Goal: Task Accomplishment & Management: Complete application form

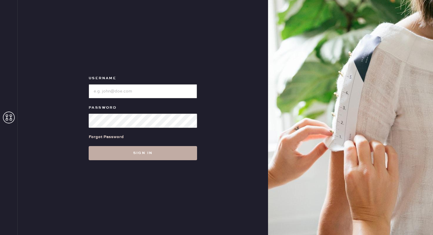
type input "reformationsoho"
click at [141, 151] on button "Sign in" at bounding box center [143, 153] width 108 height 14
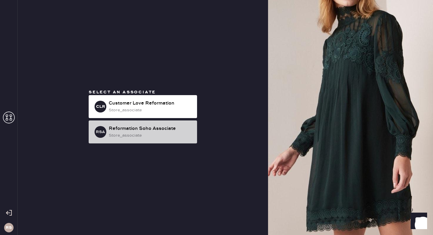
click at [164, 126] on div "Reformation Soho Associate" at bounding box center [151, 128] width 84 height 7
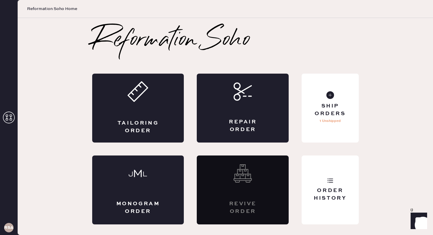
click at [302, 42] on div "Reformation Soho" at bounding box center [225, 41] width 266 height 24
click at [177, 88] on div "Tailoring Order" at bounding box center [138, 108] width 92 height 69
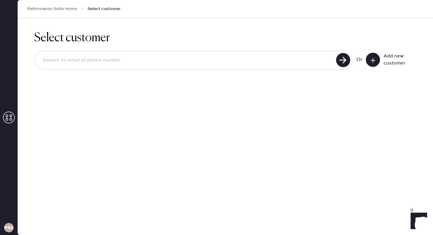
click at [375, 55] on button at bounding box center [372, 60] width 14 height 14
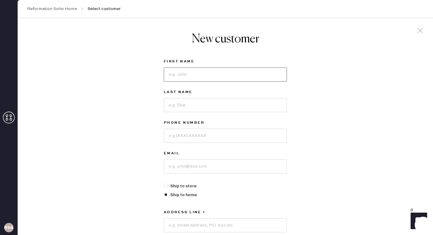
click at [225, 78] on input at bounding box center [225, 74] width 123 height 14
type input "Yingzhi"
click at [215, 102] on input at bounding box center [225, 105] width 123 height 14
type input "[PERSON_NAME]"
click at [183, 132] on input at bounding box center [225, 136] width 123 height 14
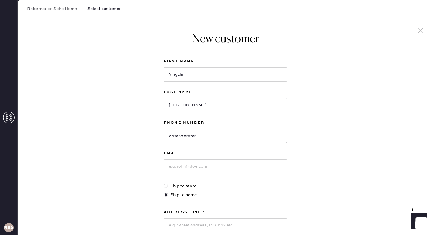
type input "6469209569"
click at [179, 167] on input at bounding box center [225, 166] width 123 height 14
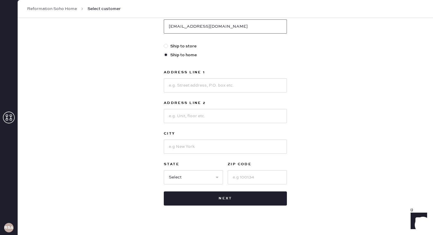
scroll to position [140, 0]
type input "[EMAIL_ADDRESS][DOMAIN_NAME]"
click at [186, 90] on input at bounding box center [225, 85] width 123 height 14
type input "[STREET_ADDRESS]"
click at [179, 115] on input at bounding box center [225, 116] width 123 height 14
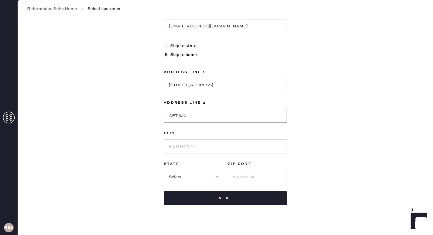
scroll to position [148, 0]
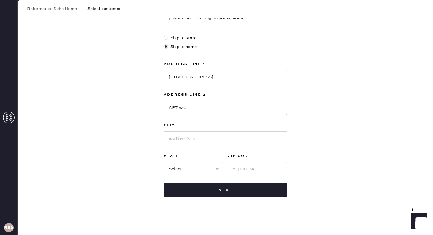
type input "APT 520"
click at [175, 136] on input at bounding box center [225, 138] width 123 height 14
type input "Weehawken"
click at [178, 166] on select "Select AK AL AR AZ CA CO CT [GEOGRAPHIC_DATA] DE FL [GEOGRAPHIC_DATA] HI [GEOGR…" at bounding box center [193, 169] width 59 height 14
select select "NJ"
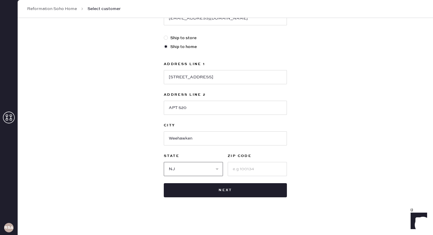
click at [164, 162] on select "Select AK AL AR AZ CA CO CT [GEOGRAPHIC_DATA] DE FL [GEOGRAPHIC_DATA] HI [GEOGR…" at bounding box center [193, 169] width 59 height 14
click at [237, 170] on input at bounding box center [256, 169] width 59 height 14
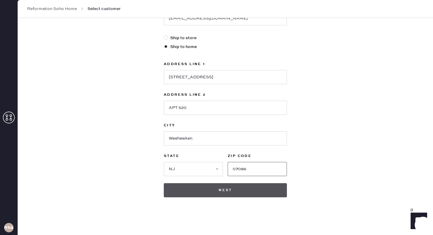
type input "07086"
click at [230, 194] on button "Next" at bounding box center [225, 190] width 123 height 14
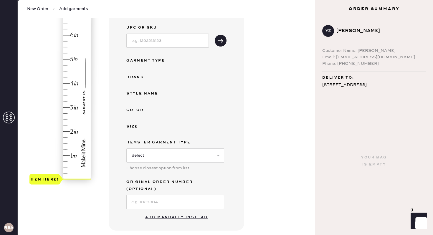
scroll to position [76, 0]
click at [182, 212] on button "Add manually instead" at bounding box center [177, 217] width 70 height 12
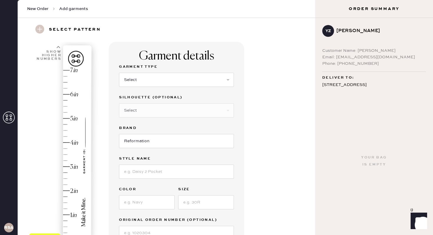
scroll to position [14, 0]
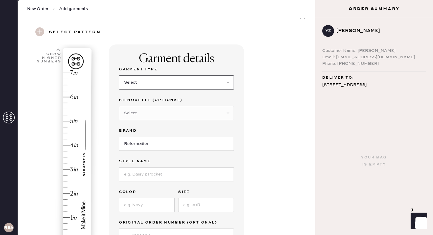
click at [161, 79] on select "Select Basic Skirt Jeans Leggings Pants Shorts Basic Sleeved Dress Basic Sleeve…" at bounding box center [176, 82] width 115 height 14
select select "2"
click at [119, 75] on select "Select Basic Skirt Jeans Leggings Pants Shorts Basic Sleeved Dress Basic Sleeve…" at bounding box center [176, 82] width 115 height 14
click at [150, 113] on select "Select Shorts Cropped Flare Boot Cut Straight Skinny Other" at bounding box center [176, 113] width 115 height 14
click at [145, 172] on input at bounding box center [176, 174] width 115 height 14
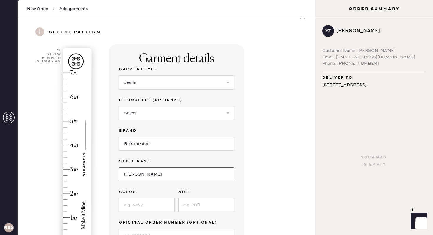
type input "[PERSON_NAME]"
click at [144, 202] on input at bounding box center [147, 205] width 56 height 14
type input "ondine"
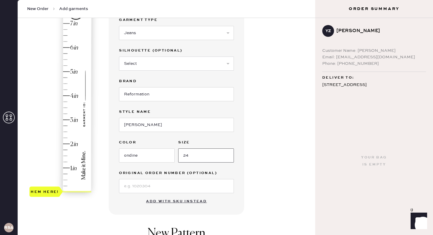
scroll to position [65, 0]
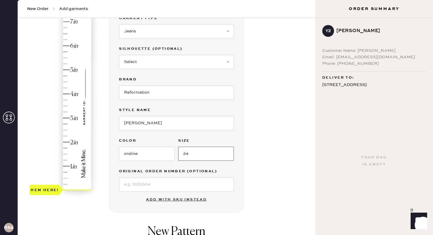
type input "24"
click at [75, 144] on div "Hem here!" at bounding box center [60, 106] width 63 height 174
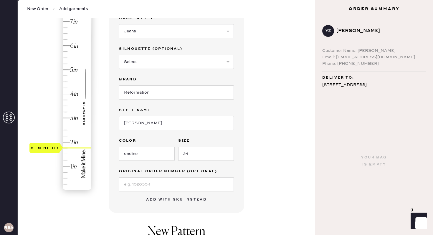
type input "2"
click at [75, 142] on div "Hem here!" at bounding box center [60, 106] width 63 height 174
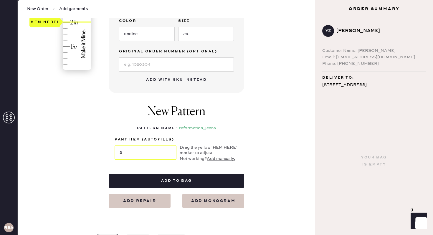
scroll to position [185, 0]
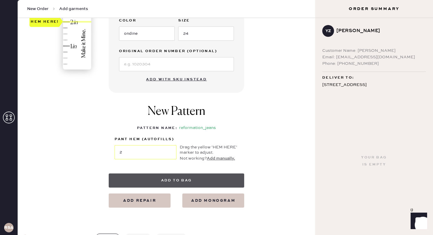
click at [137, 179] on button "Add to bag" at bounding box center [176, 180] width 135 height 14
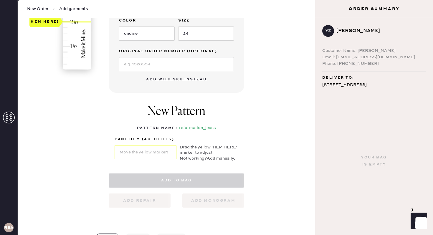
select select "2"
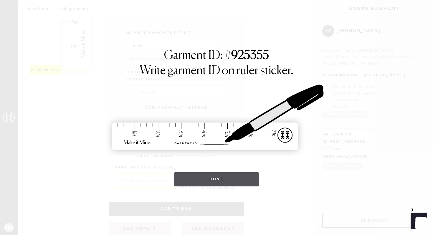
click at [198, 177] on button "Done" at bounding box center [216, 179] width 85 height 14
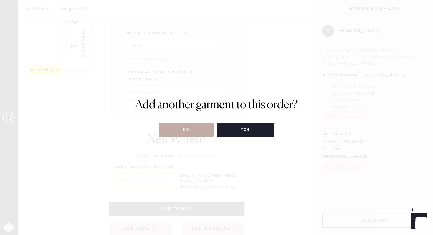
click at [190, 133] on button "No" at bounding box center [186, 130] width 54 height 14
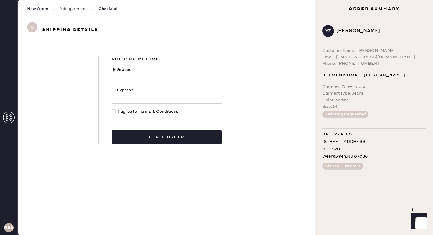
click at [119, 111] on span "I agree to Terms & Conditions" at bounding box center [148, 111] width 60 height 6
click at [112, 109] on input "I agree to Terms & Conditions" at bounding box center [112, 108] width 0 height 0
checkbox input "true"
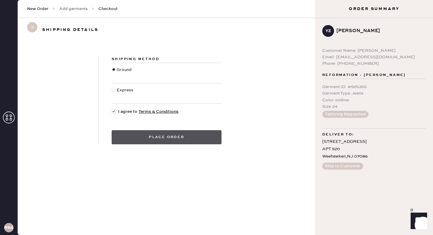
click at [123, 136] on button "Place order" at bounding box center [167, 137] width 110 height 14
